Goal: Check status

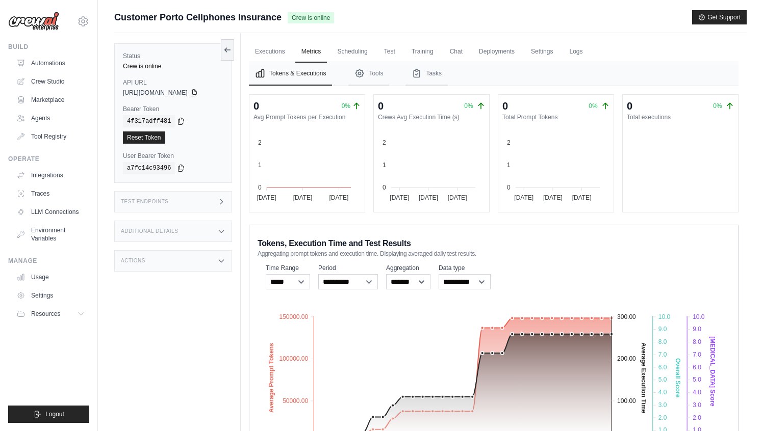
select select "**********"
click at [37, 63] on link "Automations" at bounding box center [51, 63] width 77 height 16
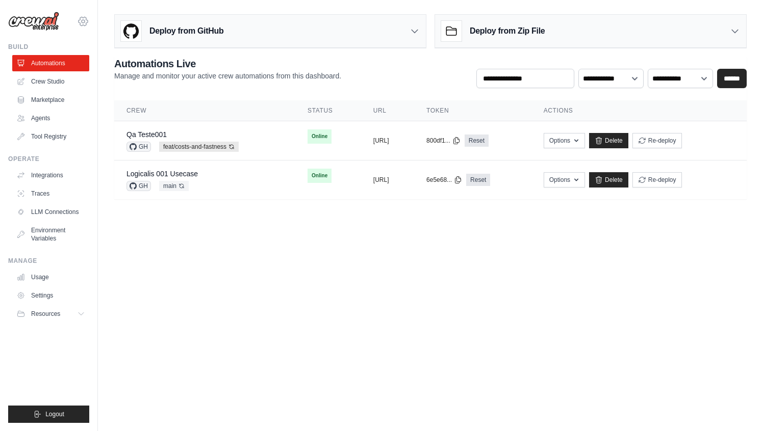
click at [85, 22] on icon at bounding box center [83, 21] width 12 height 12
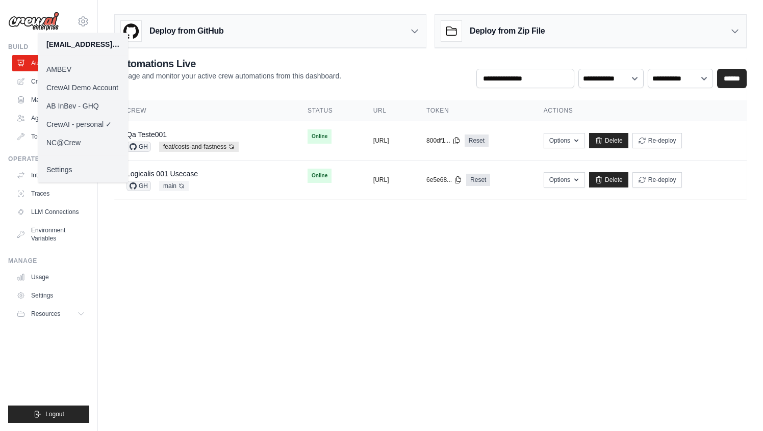
click at [85, 86] on link "CrewAI Demo Account" at bounding box center [83, 87] width 90 height 18
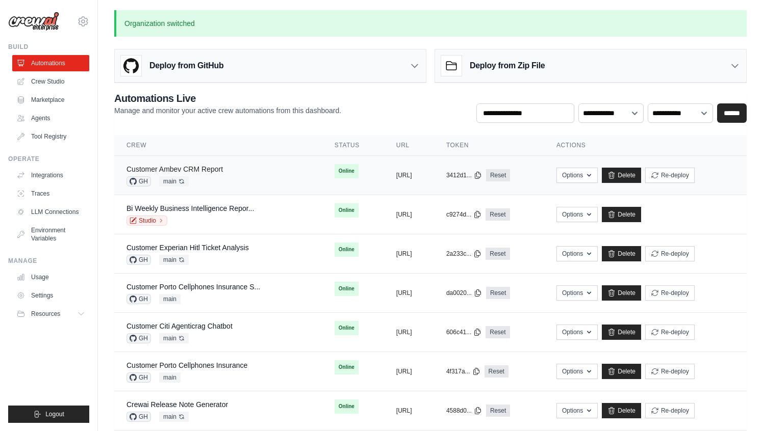
click at [190, 169] on link "Customer Ambev CRM Report" at bounding box center [174, 169] width 96 height 8
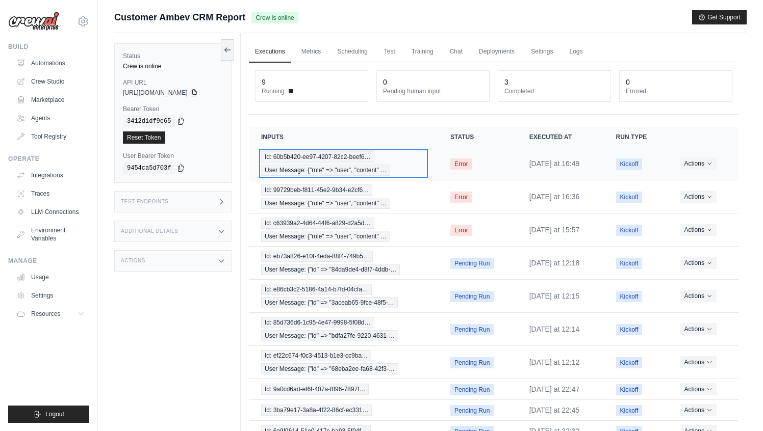
click at [357, 168] on span "User Message: {"role" => "user", "content" …" at bounding box center [325, 170] width 129 height 11
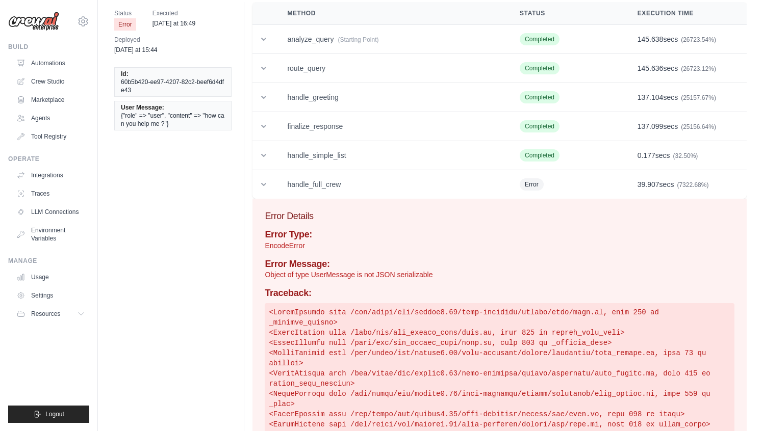
scroll to position [44, 0]
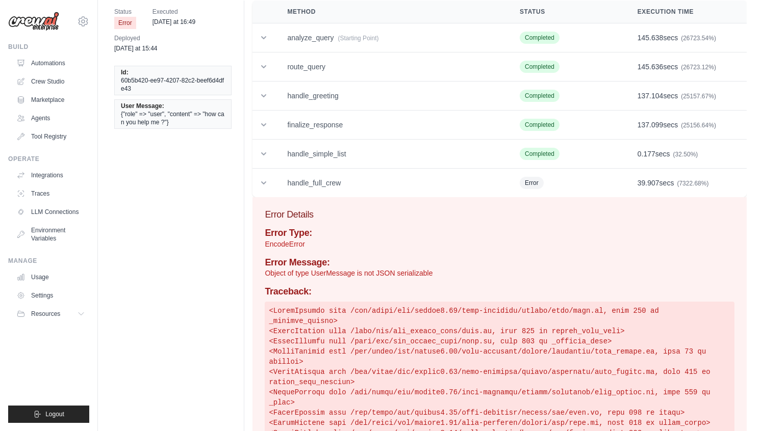
click at [342, 275] on p "Object of type UserMessage is not JSON serializable" at bounding box center [499, 273] width 469 height 10
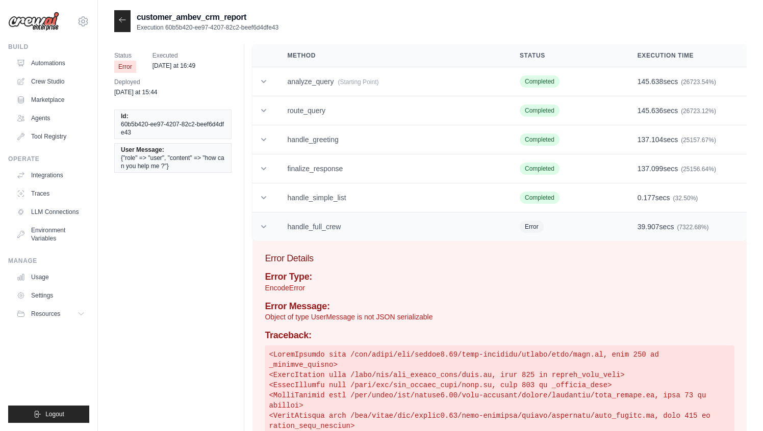
click at [313, 229] on td "handle_full_crew" at bounding box center [391, 227] width 232 height 29
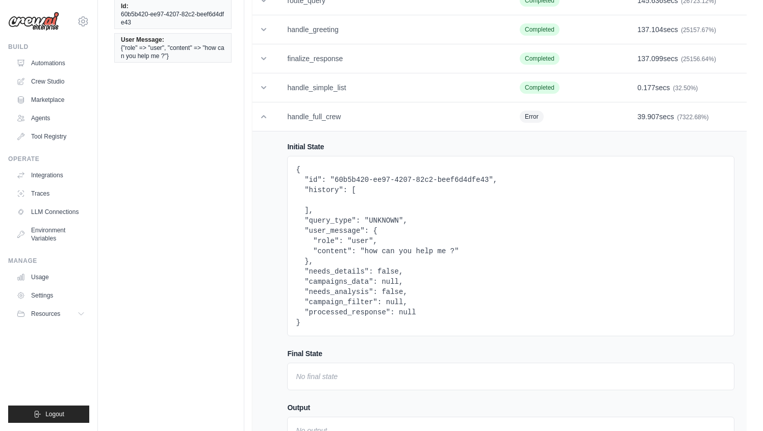
scroll to position [114, 0]
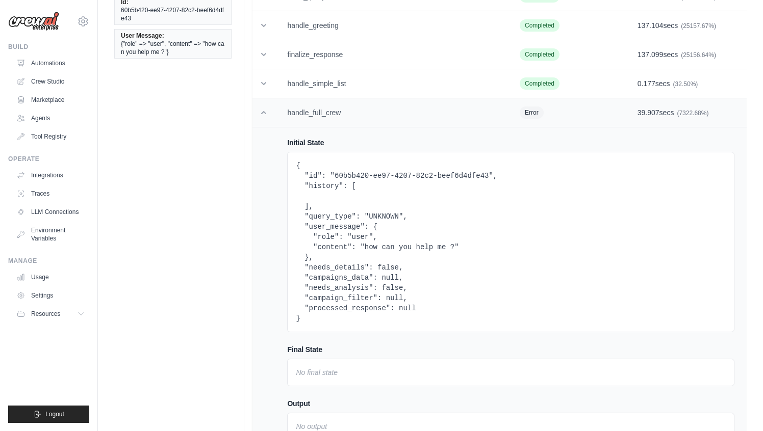
click at [295, 114] on td "handle_full_crew" at bounding box center [391, 112] width 232 height 29
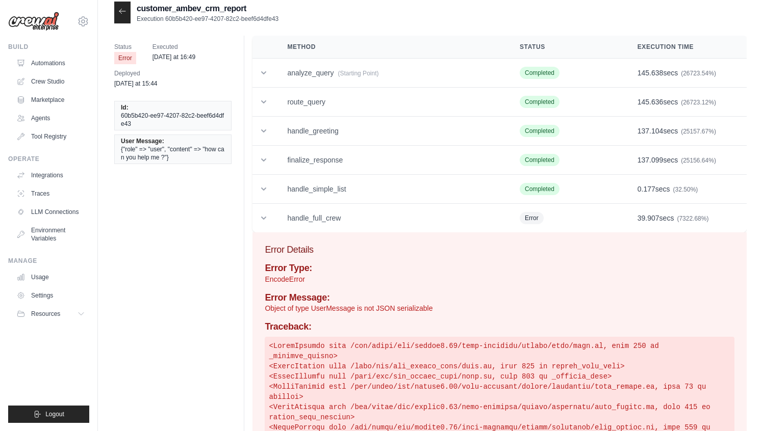
scroll to position [0, 0]
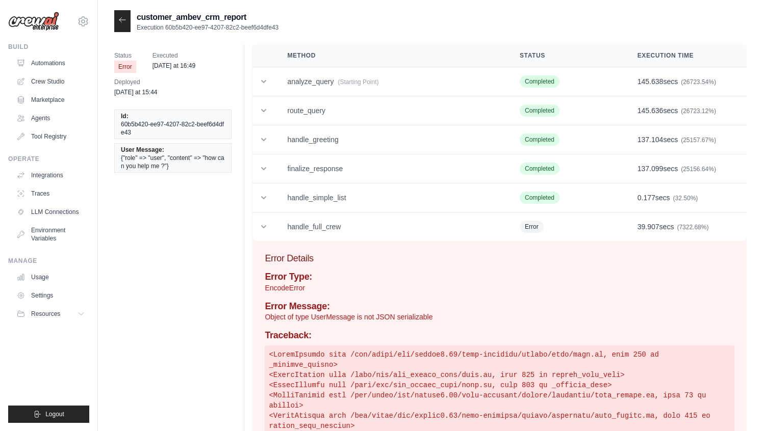
click at [120, 29] on div at bounding box center [122, 21] width 16 height 22
click at [123, 17] on icon at bounding box center [122, 20] width 8 height 8
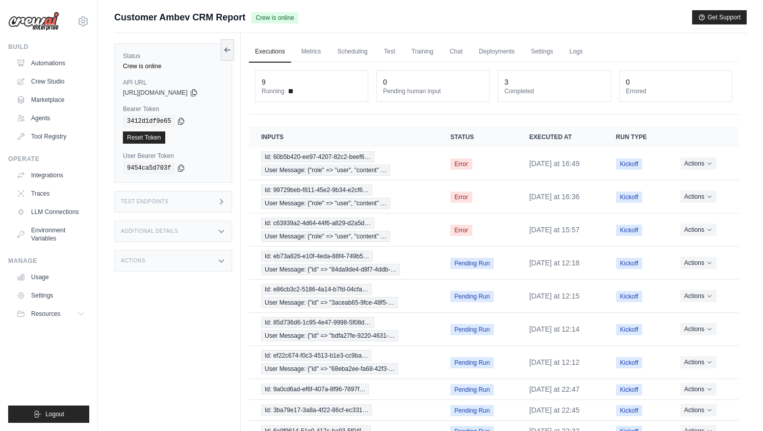
click at [142, 156] on div "copied" at bounding box center [138, 162] width 22 height 12
click at [183, 121] on icon at bounding box center [181, 121] width 8 height 8
click at [198, 95] on icon at bounding box center [194, 92] width 8 height 8
